Goal: Task Accomplishment & Management: Use online tool/utility

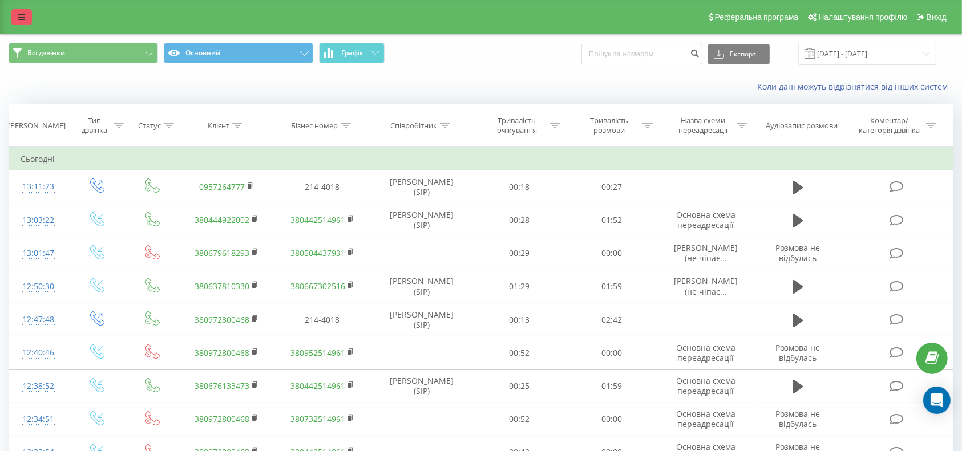
click at [14, 17] on link at bounding box center [21, 17] width 21 height 16
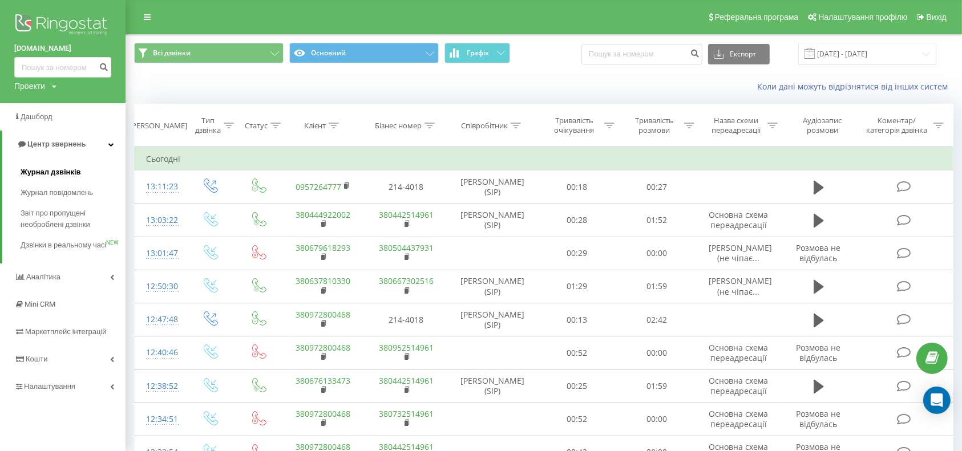
click at [53, 171] on span "Журнал дзвінків" at bounding box center [51, 172] width 60 height 11
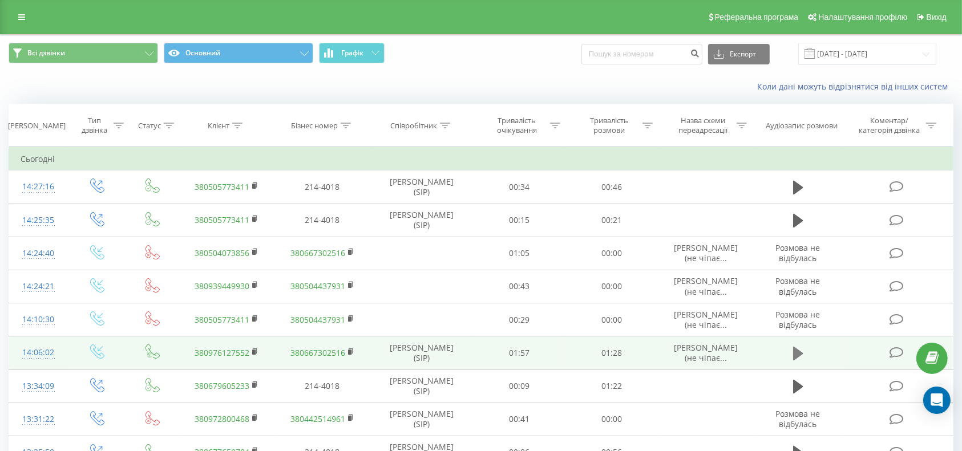
click at [797, 352] on icon at bounding box center [798, 354] width 10 height 14
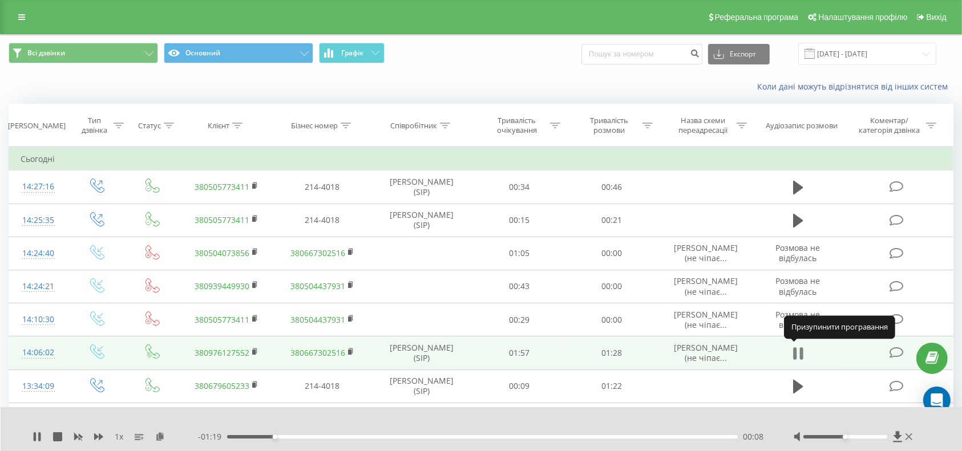
click at [801, 353] on icon at bounding box center [801, 354] width 3 height 13
click at [18, 17] on icon at bounding box center [21, 17] width 7 height 8
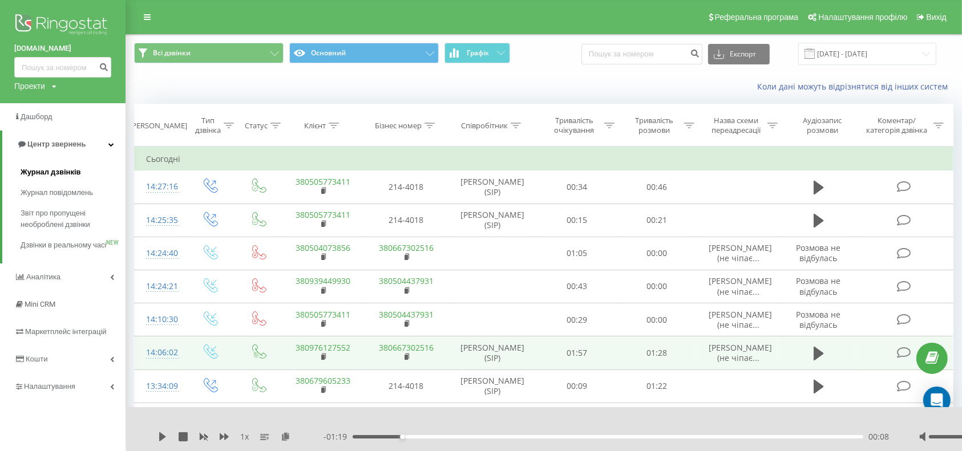
click at [48, 171] on span "Журнал дзвінків" at bounding box center [51, 172] width 60 height 11
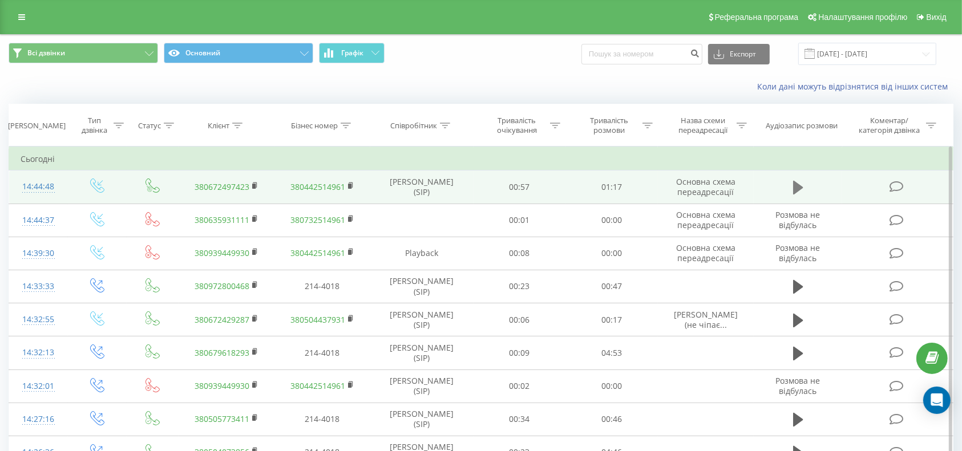
click at [796, 184] on icon at bounding box center [798, 188] width 10 height 14
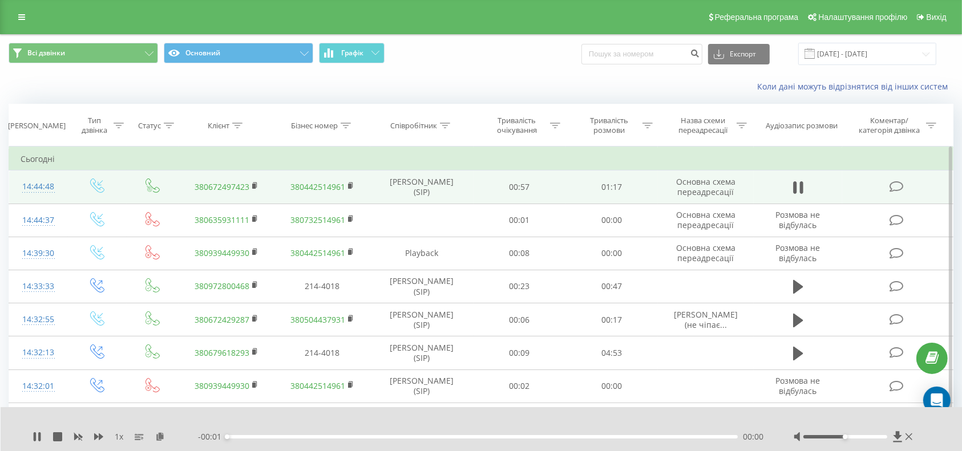
click at [266, 436] on div "00:00" at bounding box center [482, 436] width 511 height 3
click at [350, 435] on div "00:15" at bounding box center [482, 436] width 511 height 3
click at [374, 436] on div "00:19" at bounding box center [482, 436] width 511 height 3
click at [400, 437] on div "00:26" at bounding box center [482, 436] width 511 height 3
click at [29, 16] on link at bounding box center [21, 17] width 21 height 16
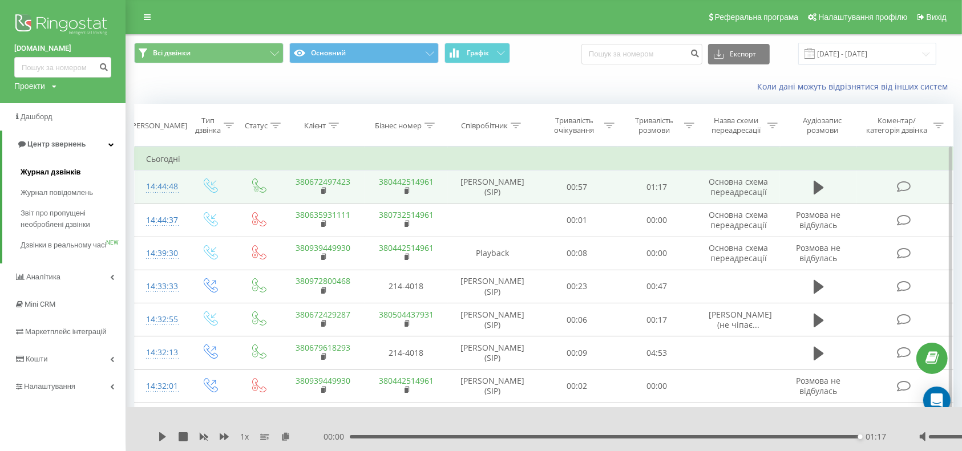
click at [61, 168] on span "Журнал дзвінків" at bounding box center [51, 172] width 60 height 11
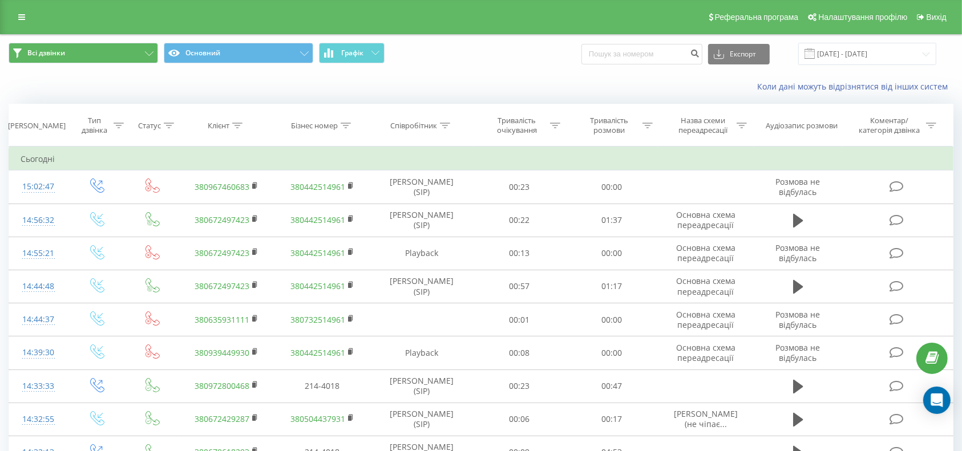
click at [25, 17] on icon at bounding box center [21, 17] width 7 height 8
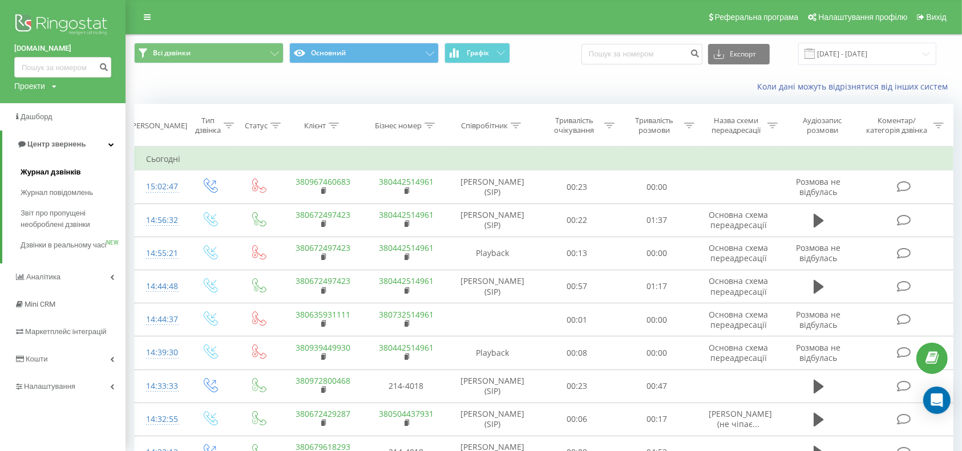
click at [71, 168] on span "Журнал дзвінків" at bounding box center [51, 172] width 60 height 11
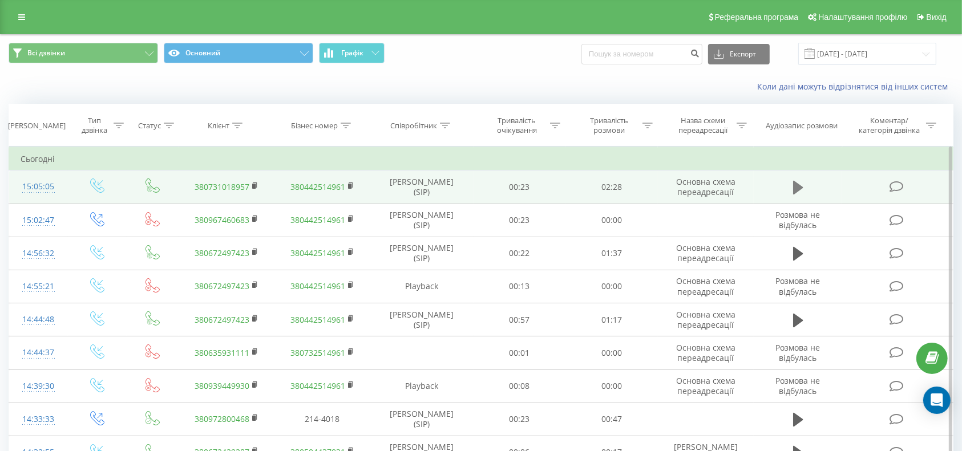
click at [794, 189] on icon at bounding box center [798, 188] width 10 height 14
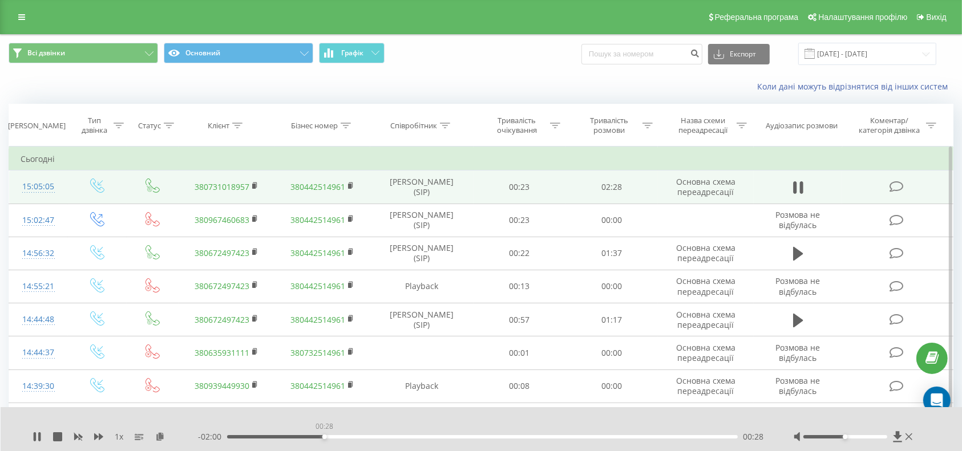
click at [324, 436] on div "00:28" at bounding box center [482, 436] width 511 height 3
click at [351, 436] on div "00:28" at bounding box center [482, 436] width 511 height 3
click at [374, 436] on div "00:38" at bounding box center [482, 436] width 511 height 3
click at [364, 435] on div "00:44" at bounding box center [482, 436] width 511 height 3
click at [57, 436] on icon at bounding box center [57, 437] width 9 height 9
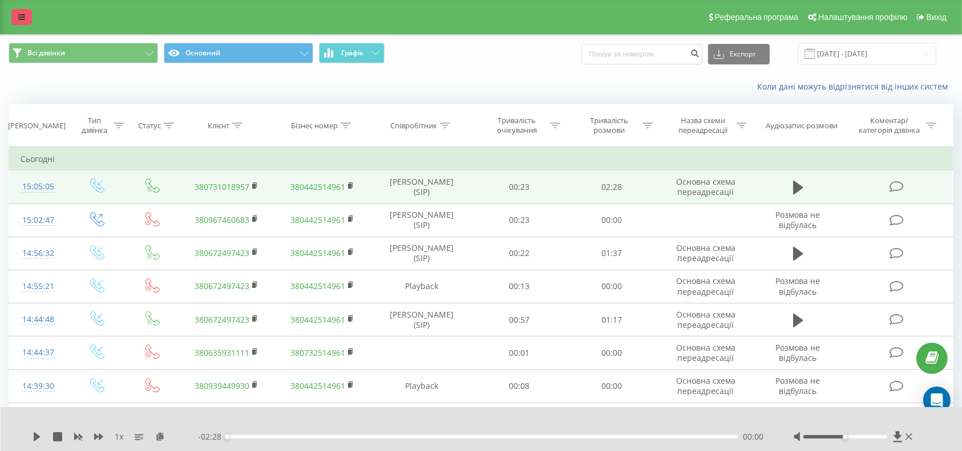
click at [17, 17] on link at bounding box center [21, 17] width 21 height 16
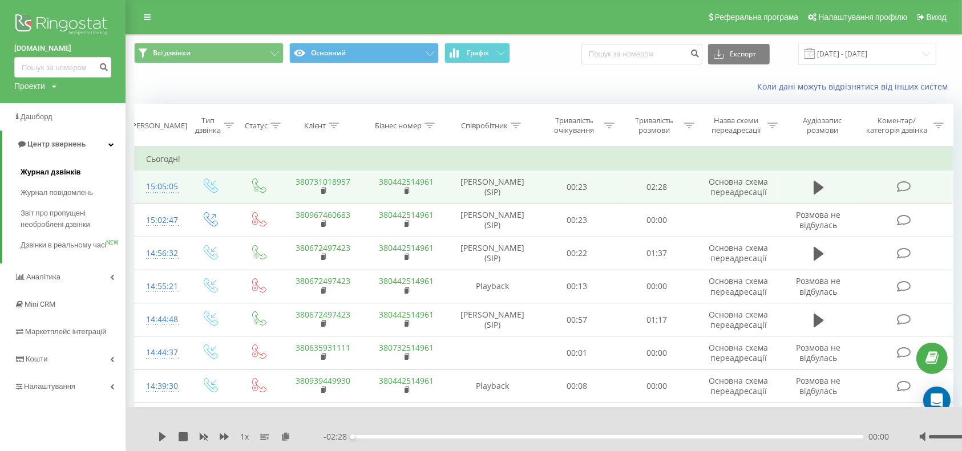
click at [58, 170] on span "Журнал дзвінків" at bounding box center [51, 172] width 60 height 11
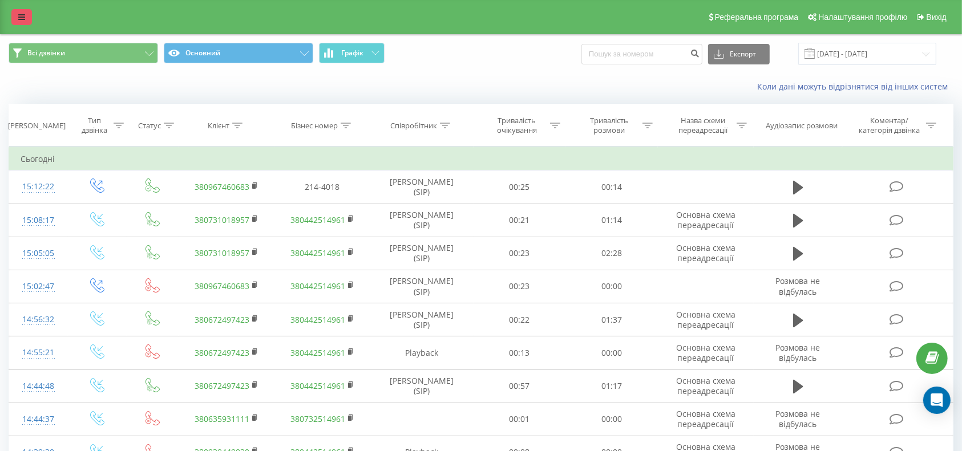
click at [30, 15] on link at bounding box center [21, 17] width 21 height 16
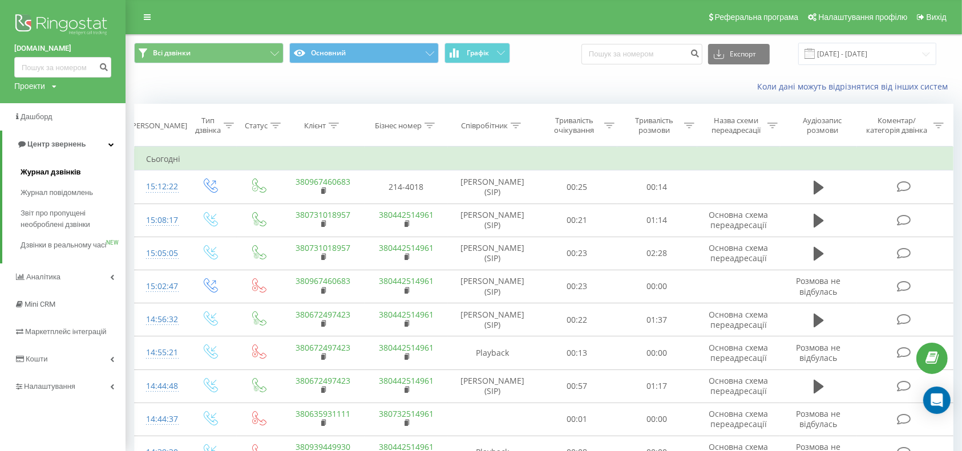
click at [62, 171] on span "Журнал дзвінків" at bounding box center [51, 172] width 60 height 11
